Goal: Feedback & Contribution: Leave review/rating

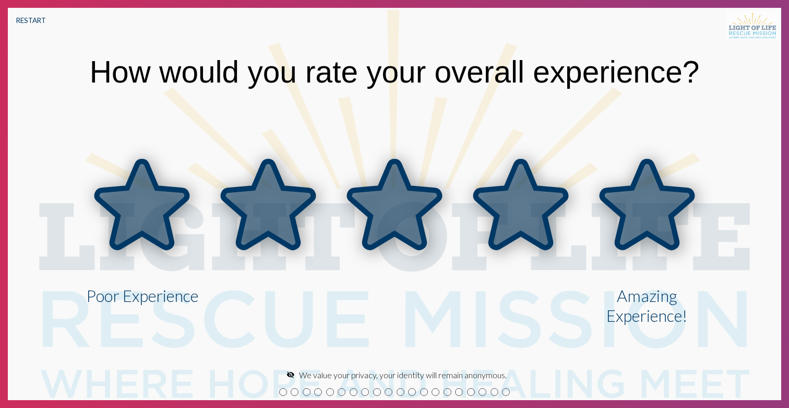
click at [667, 220] on icon at bounding box center [647, 204] width 90 height 86
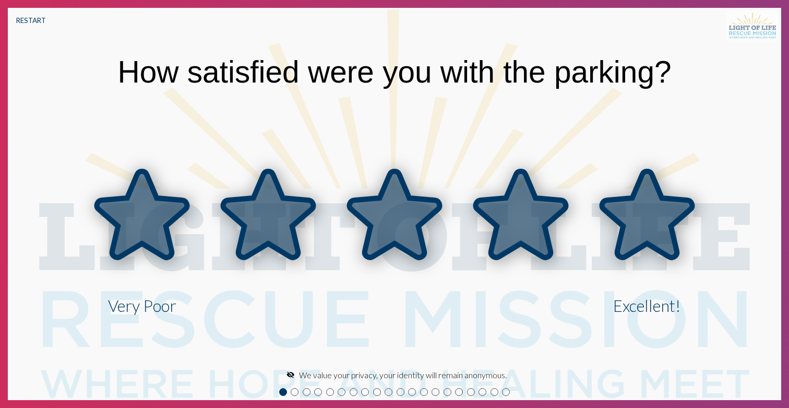
click at [667, 220] on icon at bounding box center [647, 214] width 90 height 86
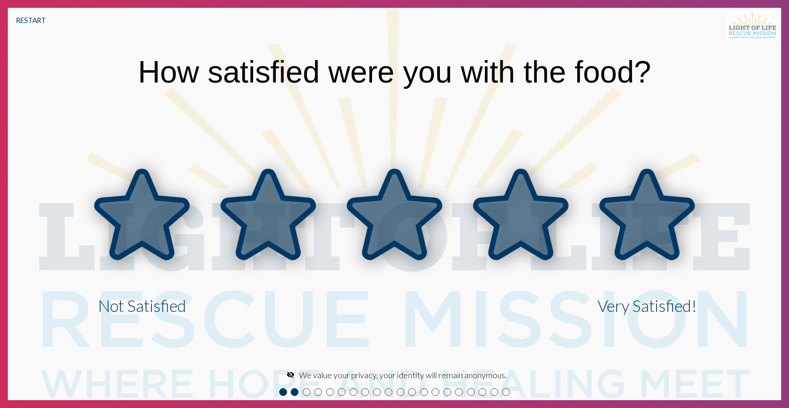
click at [667, 220] on icon at bounding box center [647, 214] width 90 height 86
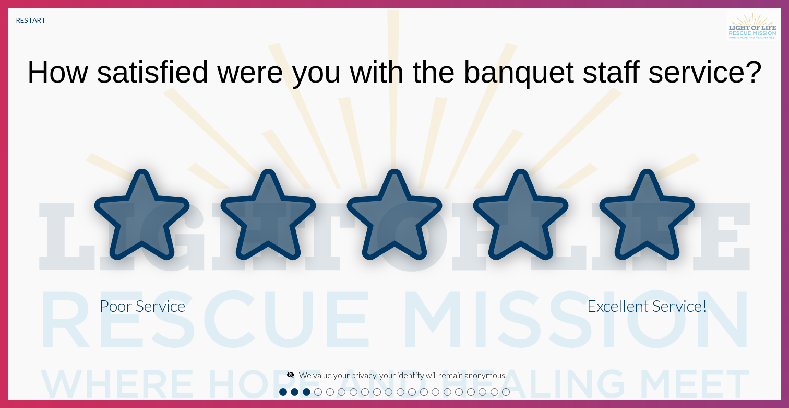
click at [667, 220] on icon at bounding box center [647, 214] width 90 height 86
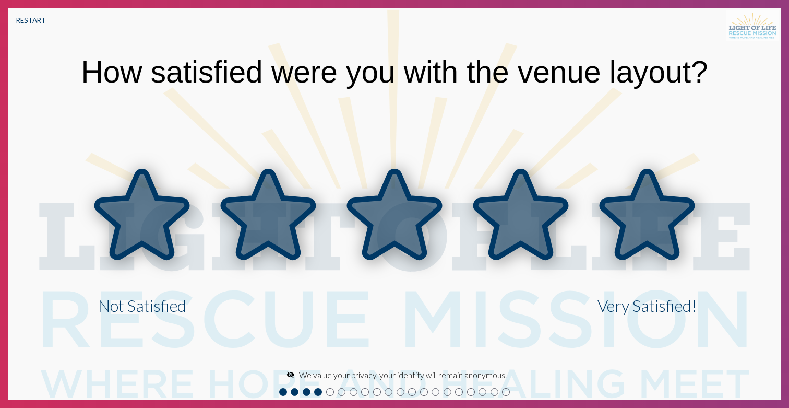
click at [667, 220] on icon at bounding box center [647, 214] width 90 height 86
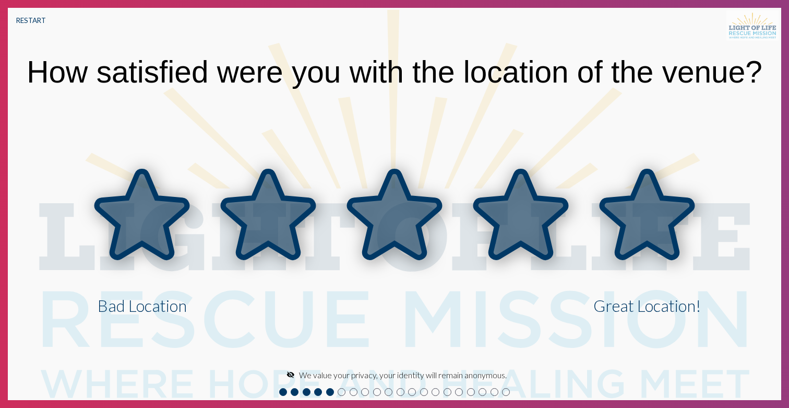
click at [667, 220] on icon at bounding box center [647, 214] width 90 height 86
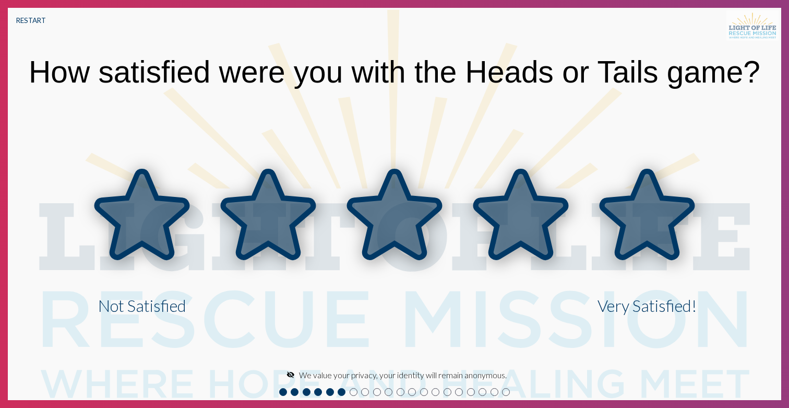
click at [667, 220] on icon at bounding box center [647, 214] width 90 height 86
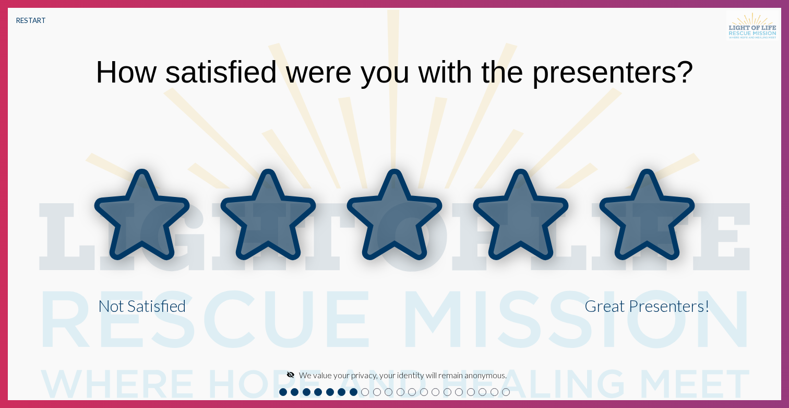
click at [667, 220] on icon at bounding box center [647, 214] width 90 height 86
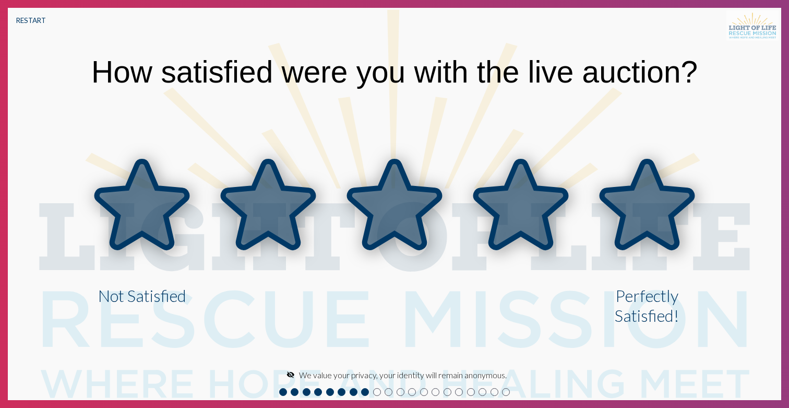
click at [667, 220] on icon at bounding box center [647, 204] width 90 height 86
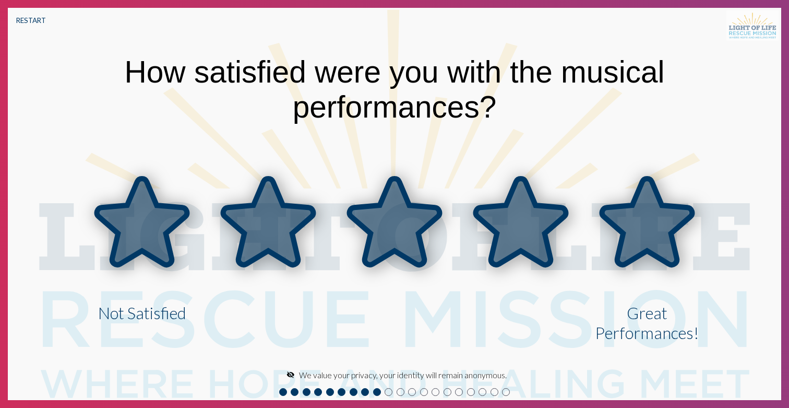
click at [648, 220] on icon at bounding box center [647, 221] width 90 height 86
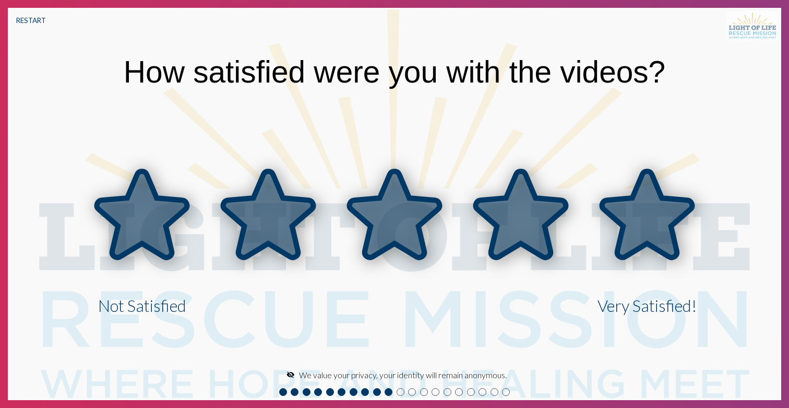
click at [648, 220] on icon at bounding box center [647, 214] width 90 height 86
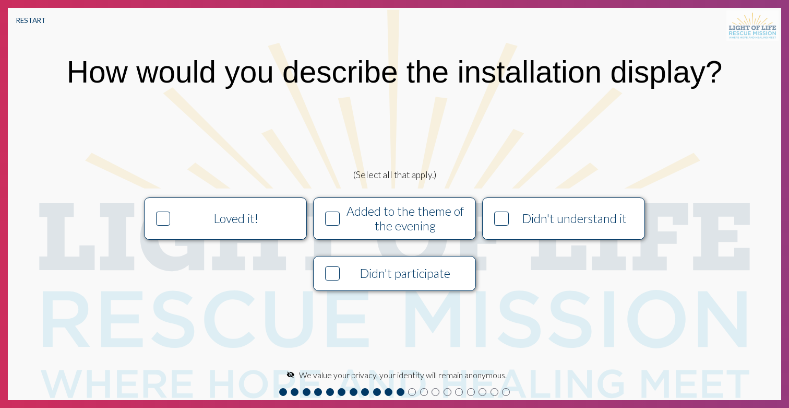
click at [372, 223] on div "Added to the theme of the evening" at bounding box center [405, 218] width 124 height 29
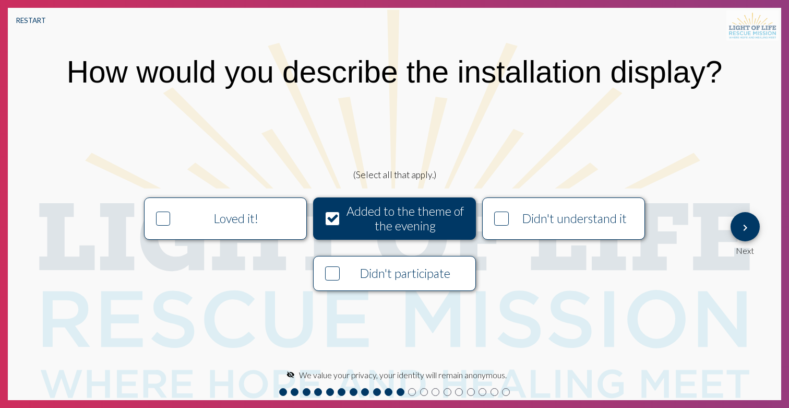
click at [741, 225] on mat-icon "keyboard_arrow_right" at bounding box center [745, 227] width 13 height 13
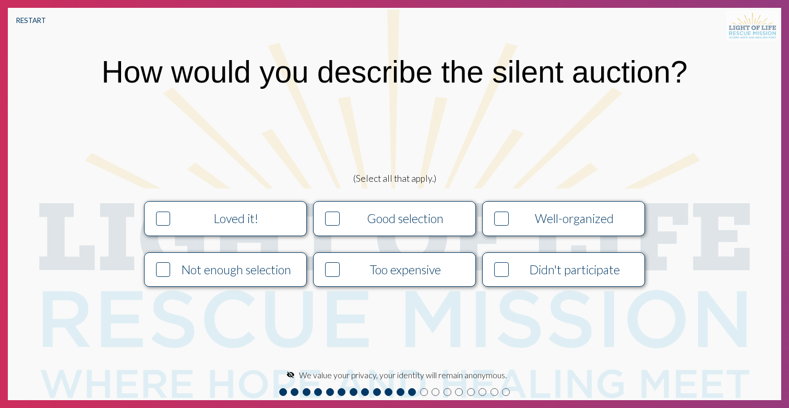
click at [536, 210] on button "Well-organized" at bounding box center [563, 218] width 163 height 34
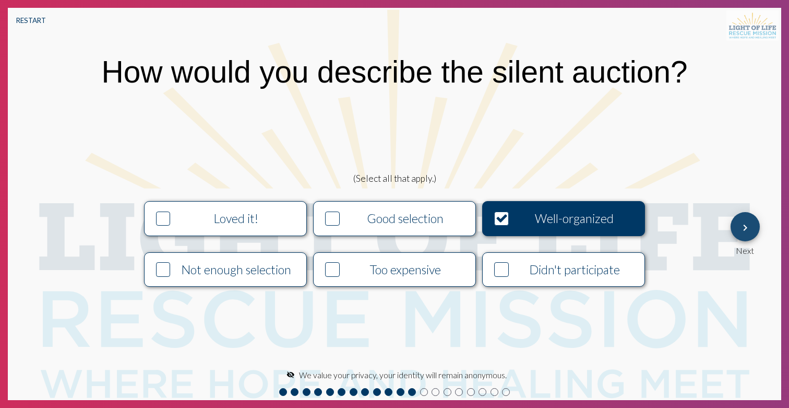
click at [744, 218] on span "keyboard_arrow_right" at bounding box center [745, 227] width 13 height 30
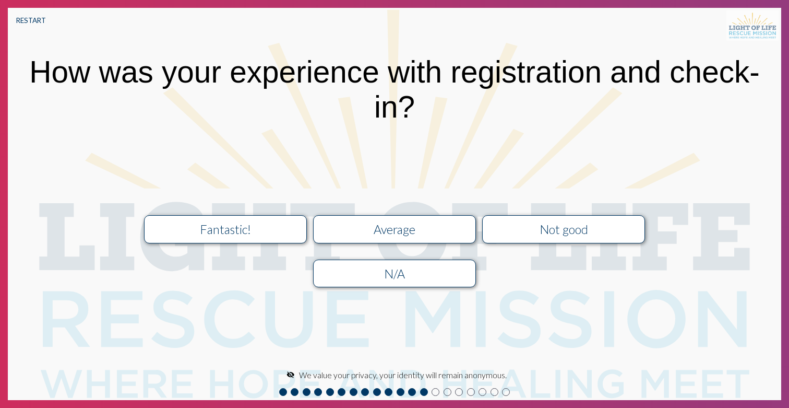
click at [194, 225] on div "Fantastic!" at bounding box center [225, 229] width 146 height 15
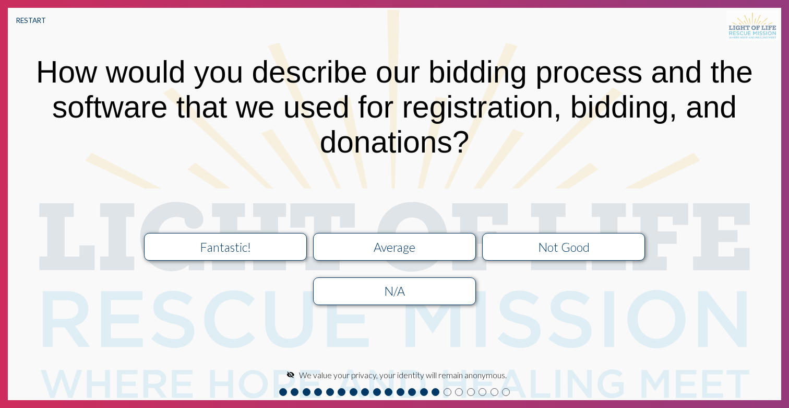
click at [263, 250] on div "Fantastic!" at bounding box center [225, 247] width 146 height 15
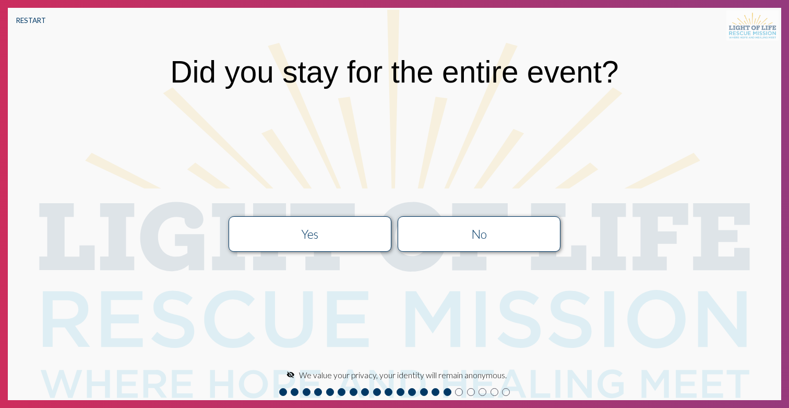
click at [340, 228] on div "Yes" at bounding box center [310, 233] width 146 height 15
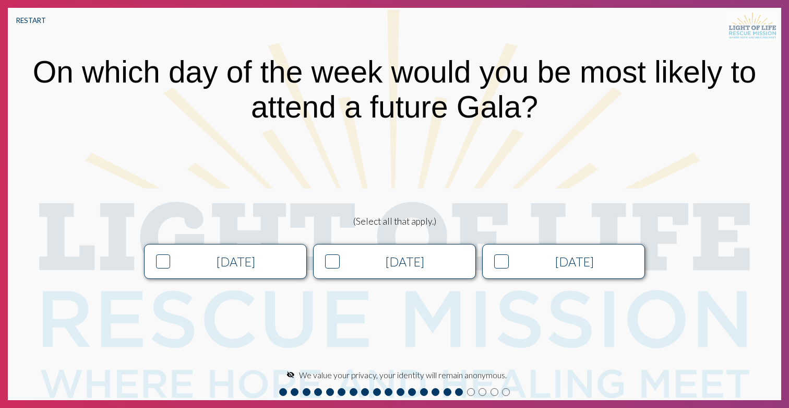
click at [439, 248] on button "[DATE]" at bounding box center [394, 261] width 163 height 34
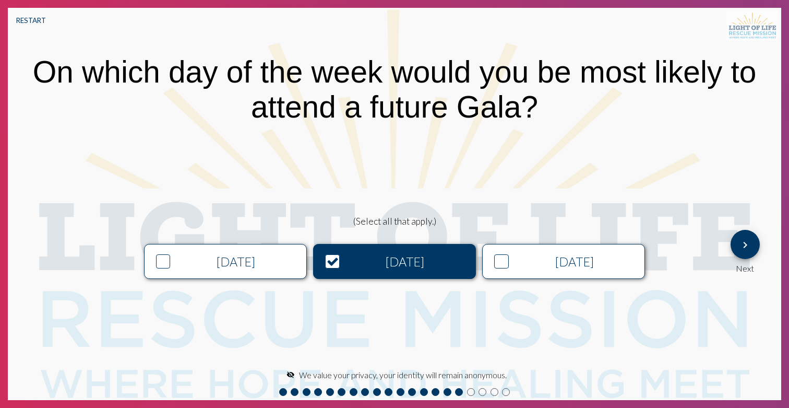
click at [516, 264] on div "[DATE]" at bounding box center [574, 261] width 124 height 15
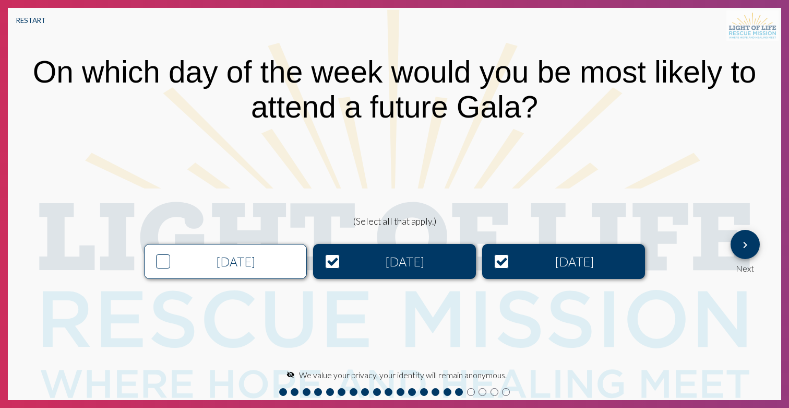
click at [352, 257] on div "[DATE]" at bounding box center [405, 261] width 124 height 15
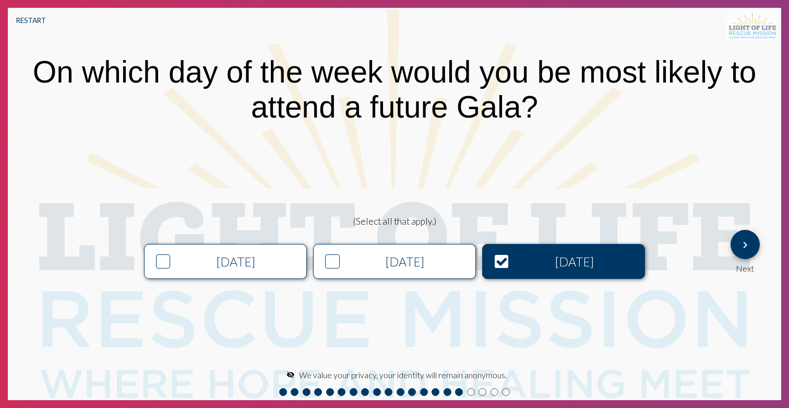
click at [745, 242] on mat-icon "keyboard_arrow_right" at bounding box center [745, 244] width 13 height 13
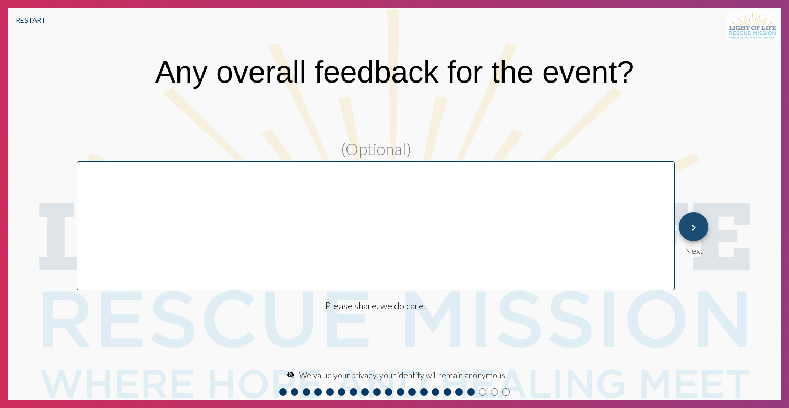
click at [697, 232] on mat-icon "keyboard_arrow_right" at bounding box center [693, 227] width 13 height 13
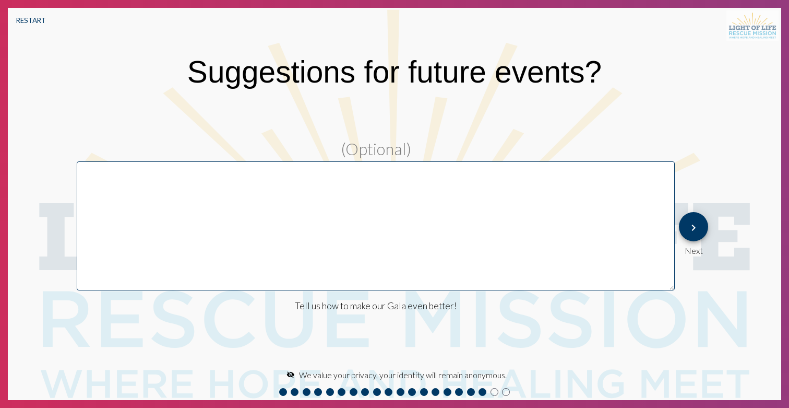
click at [697, 232] on mat-icon "keyboard_arrow_right" at bounding box center [693, 227] width 13 height 13
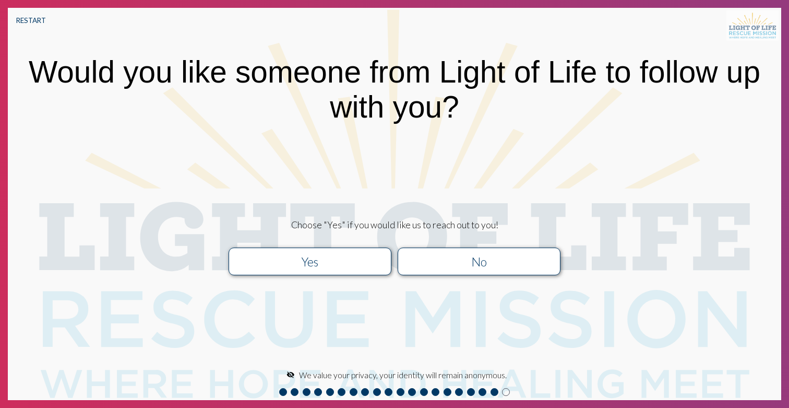
click at [359, 267] on div "Yes" at bounding box center [310, 261] width 146 height 15
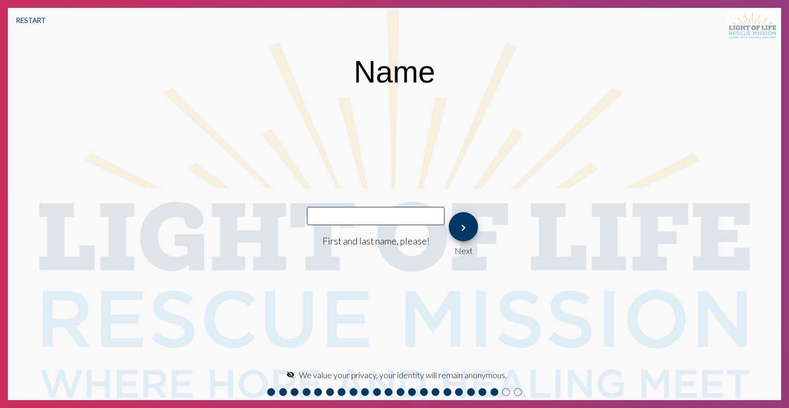
click at [449, 233] on div "keyboard_arrow_right Next" at bounding box center [463, 233] width 29 height 43
click at [457, 232] on mat-icon "keyboard_arrow_right" at bounding box center [463, 227] width 13 height 13
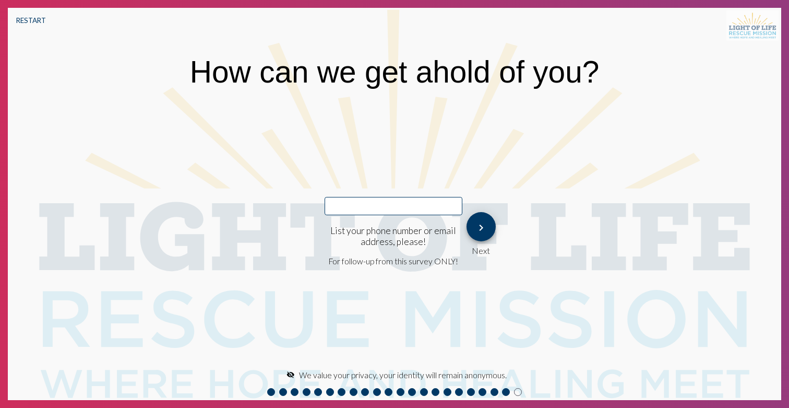
click at [462, 223] on div "keyboard_arrow_right Next" at bounding box center [485, 234] width 47 height 52
click at [473, 224] on button "keyboard_arrow_right" at bounding box center [481, 226] width 29 height 29
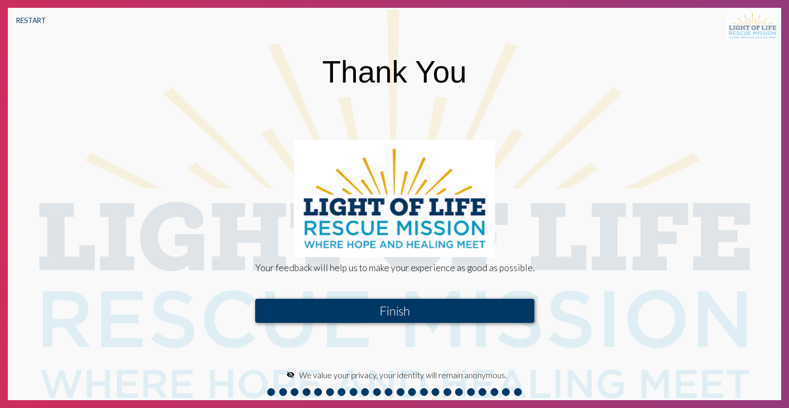
click at [416, 321] on button "Finish" at bounding box center [394, 310] width 279 height 24
